Goal: Task Accomplishment & Management: Use online tool/utility

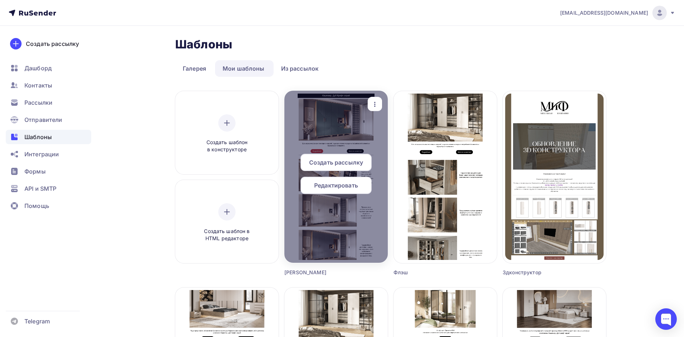
click at [325, 186] on span "Редактировать" at bounding box center [336, 185] width 44 height 9
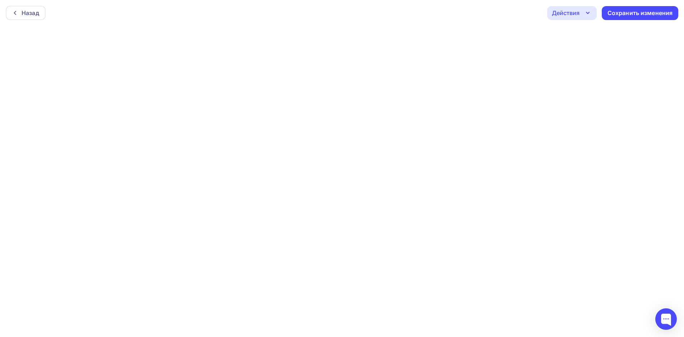
click at [574, 14] on div "Действия" at bounding box center [566, 13] width 28 height 9
click at [570, 33] on div "Отправить тестовое письмо" at bounding box center [610, 34] width 83 height 9
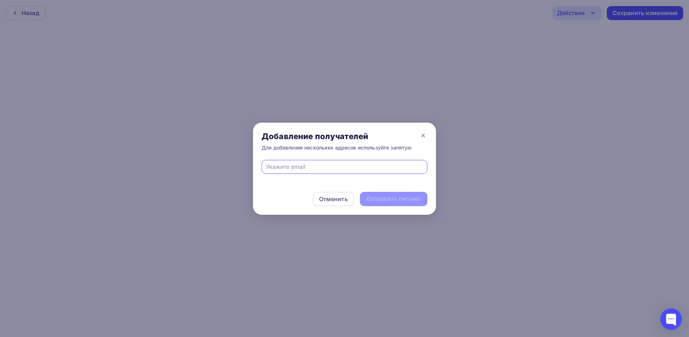
click at [313, 167] on input "text" at bounding box center [345, 167] width 158 height 9
type input "ь"
type input "[EMAIL_ADDRESS][DOMAIN_NAME]"
click at [379, 202] on div "Отправить письмо" at bounding box center [394, 199] width 55 height 8
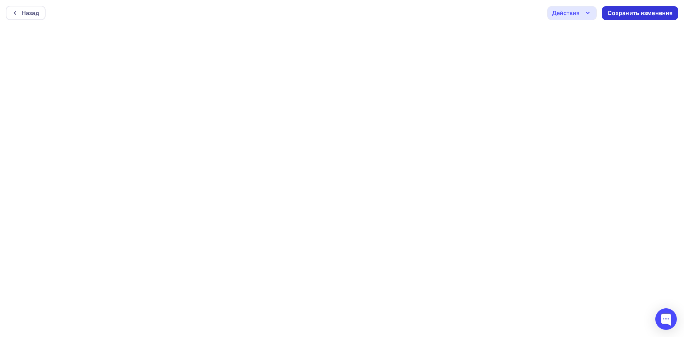
click at [611, 19] on div "Сохранить изменения" at bounding box center [640, 13] width 76 height 14
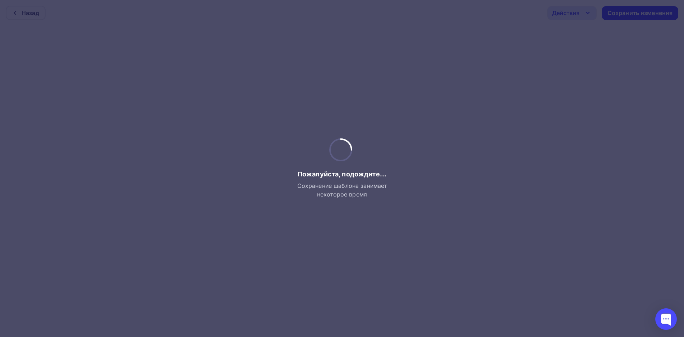
scroll to position [2, 0]
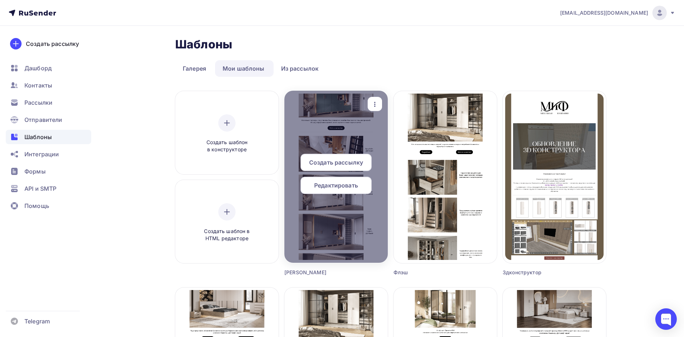
click at [339, 186] on span "Редактировать" at bounding box center [336, 185] width 44 height 9
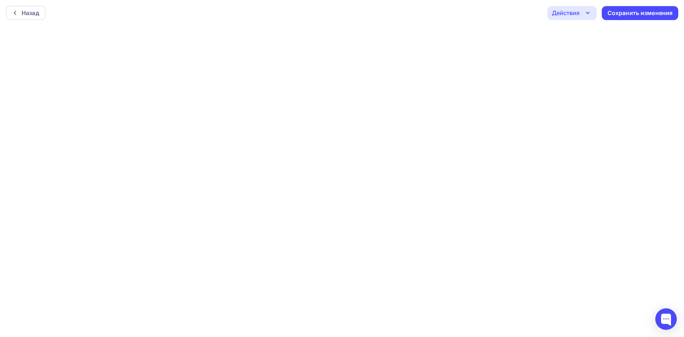
click at [570, 21] on div "Назад Действия Отправить тестовое письмо Предпросмотр Выйти без сохранения Сохр…" at bounding box center [342, 13] width 684 height 26
click at [570, 17] on div "Действия" at bounding box center [566, 13] width 28 height 9
click at [568, 33] on div "Отправить тестовое письмо" at bounding box center [604, 34] width 96 height 9
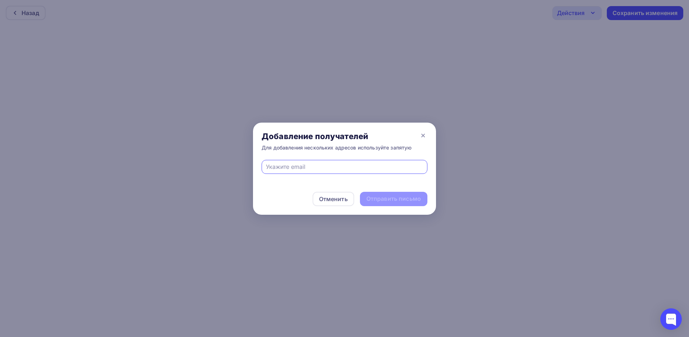
click at [300, 160] on div at bounding box center [345, 167] width 166 height 14
click at [299, 162] on div at bounding box center [345, 167] width 166 height 14
click at [298, 163] on input "text" at bounding box center [345, 167] width 158 height 9
type input "[EMAIL_ADDRESS][DOMAIN_NAME]"
click at [386, 199] on div "Отправить письмо" at bounding box center [394, 199] width 55 height 8
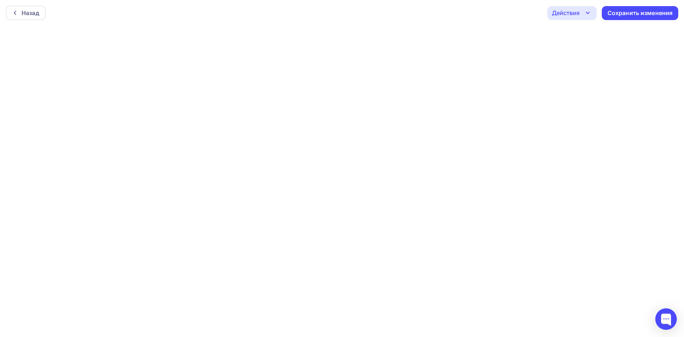
scroll to position [2, 0]
click at [628, 14] on div "Сохранить изменения" at bounding box center [639, 11] width 65 height 8
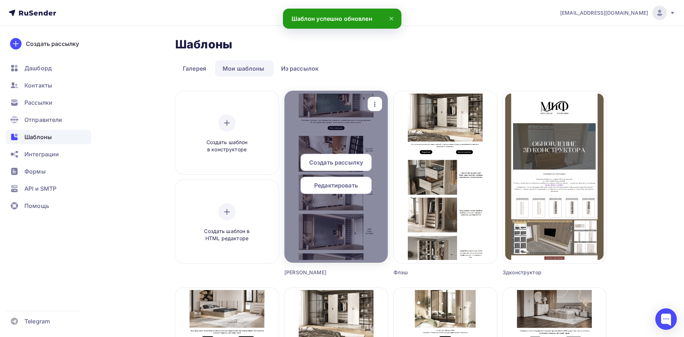
click at [348, 191] on div "Редактировать" at bounding box center [335, 185] width 71 height 17
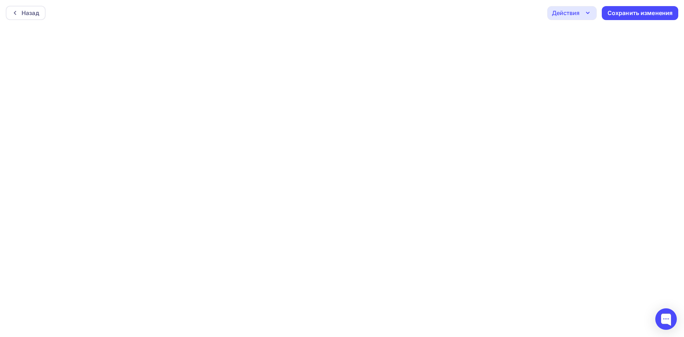
click at [561, 15] on div "Действия" at bounding box center [566, 13] width 28 height 9
click at [567, 31] on div "Отправить тестовое письмо" at bounding box center [604, 34] width 96 height 9
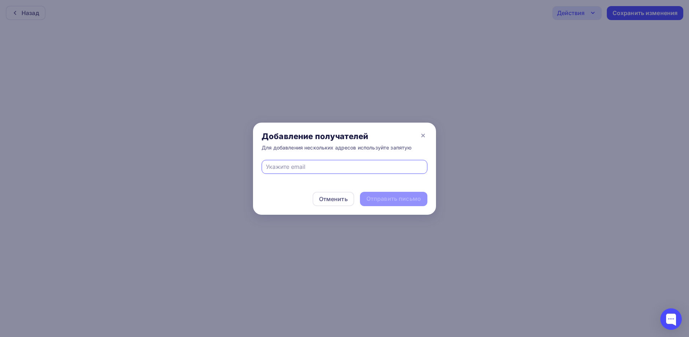
click at [328, 165] on input "text" at bounding box center [345, 167] width 158 height 9
type input "ь"
type input "[EMAIL_ADDRESS][DOMAIN_NAME]"
click at [398, 200] on div "Отправить письмо" at bounding box center [394, 199] width 55 height 8
